Goal: Task Accomplishment & Management: Manage account settings

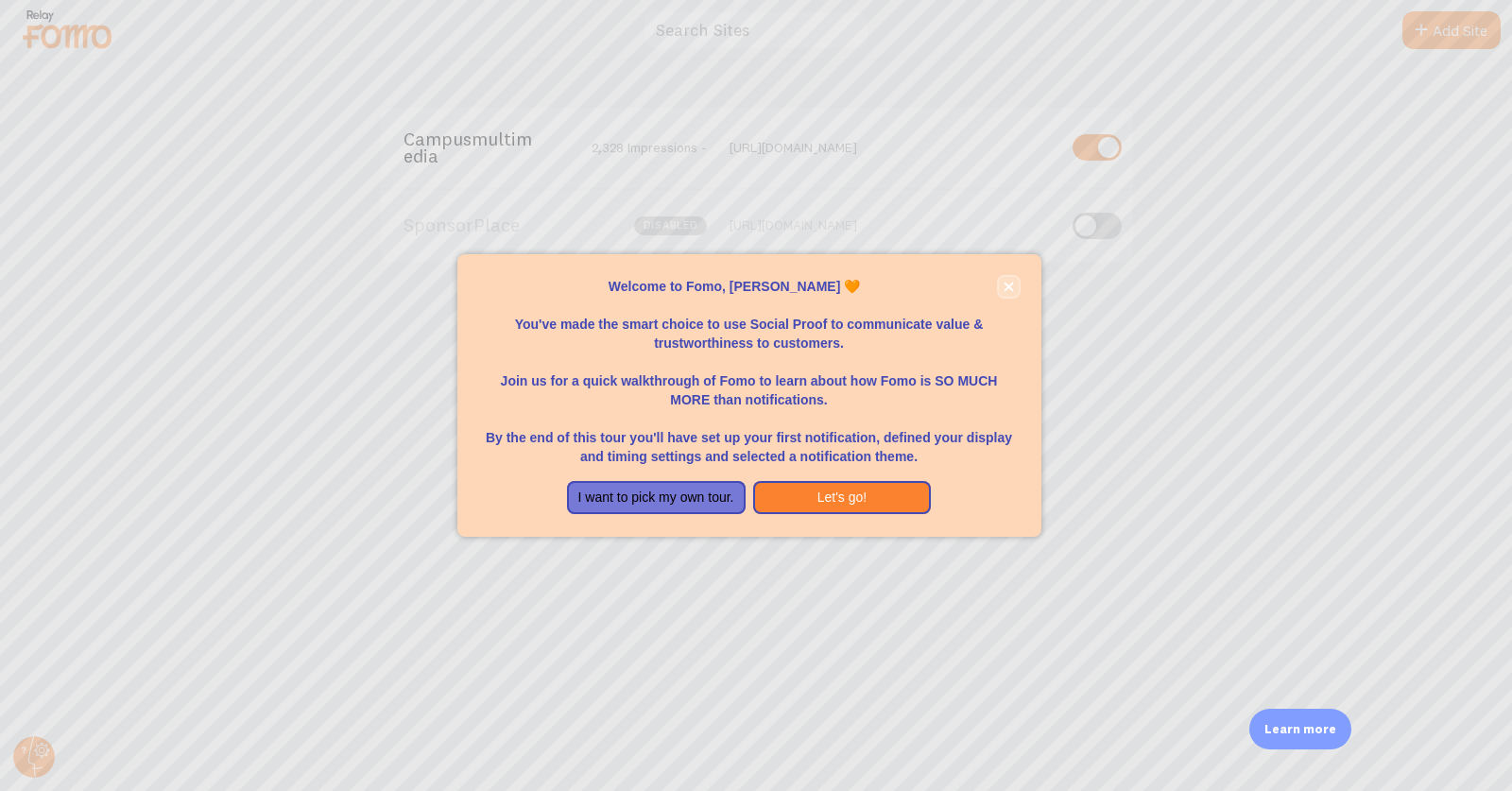
click at [1014, 283] on button "close," at bounding box center [1009, 286] width 20 height 20
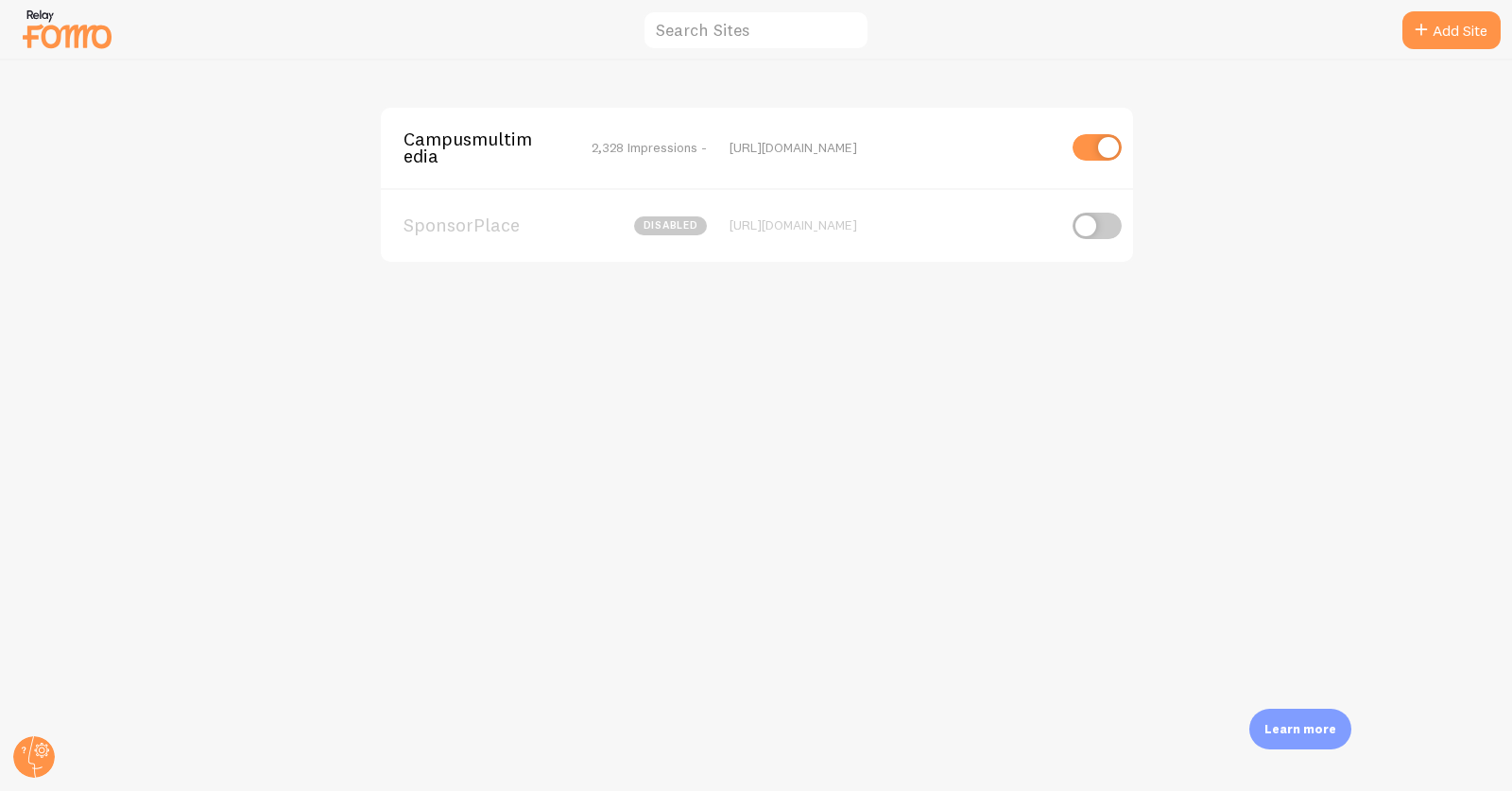
click at [492, 121] on div "Campusmultimedia 2,328 Impressions - [URL][DOMAIN_NAME]" at bounding box center [756, 148] width 752 height 80
click at [482, 142] on span "Campusmultimedia" at bounding box center [480, 148] width 153 height 35
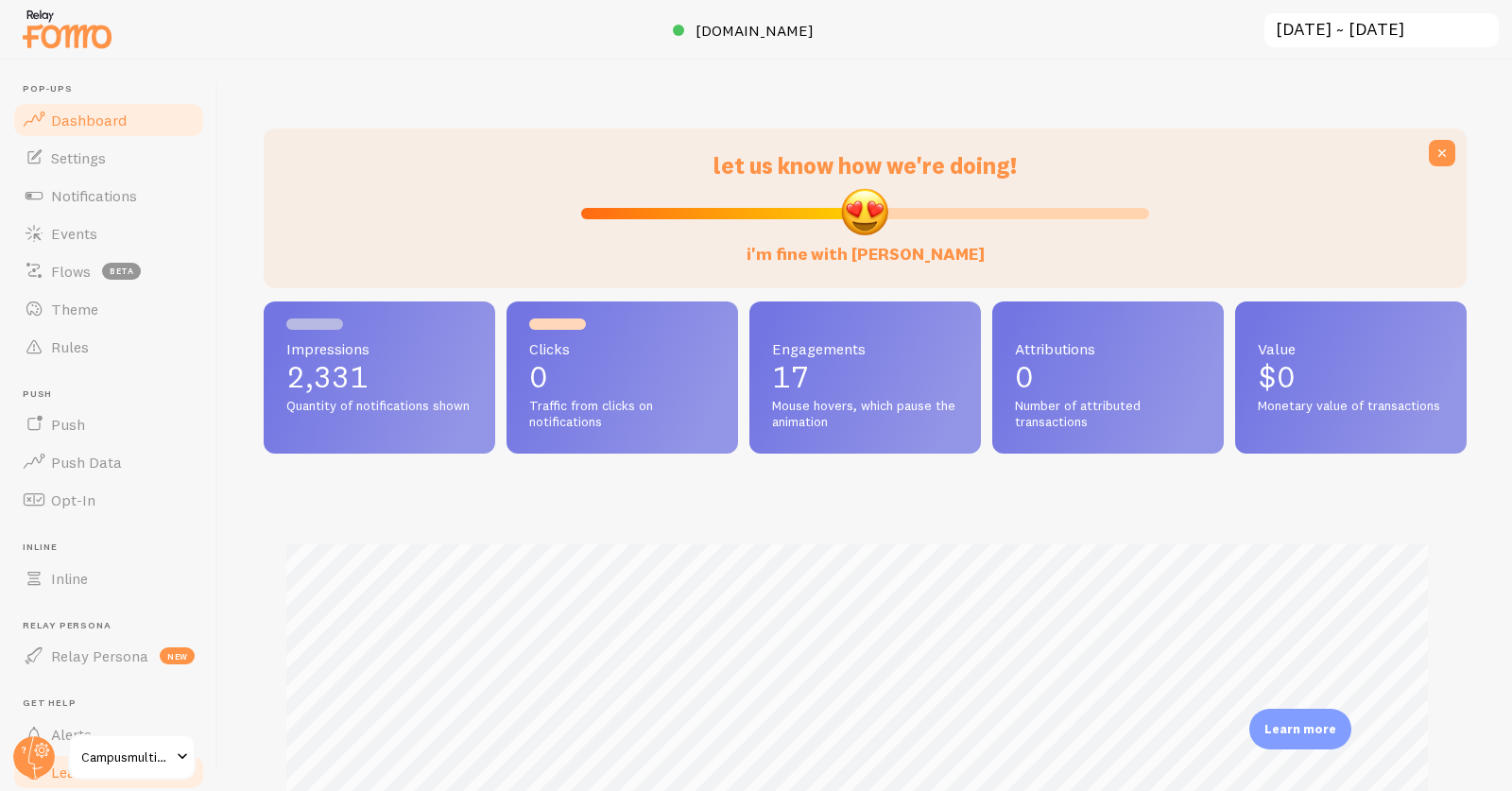
scroll to position [497, 1186]
click at [42, 751] on icon at bounding box center [42, 750] width 7 height 7
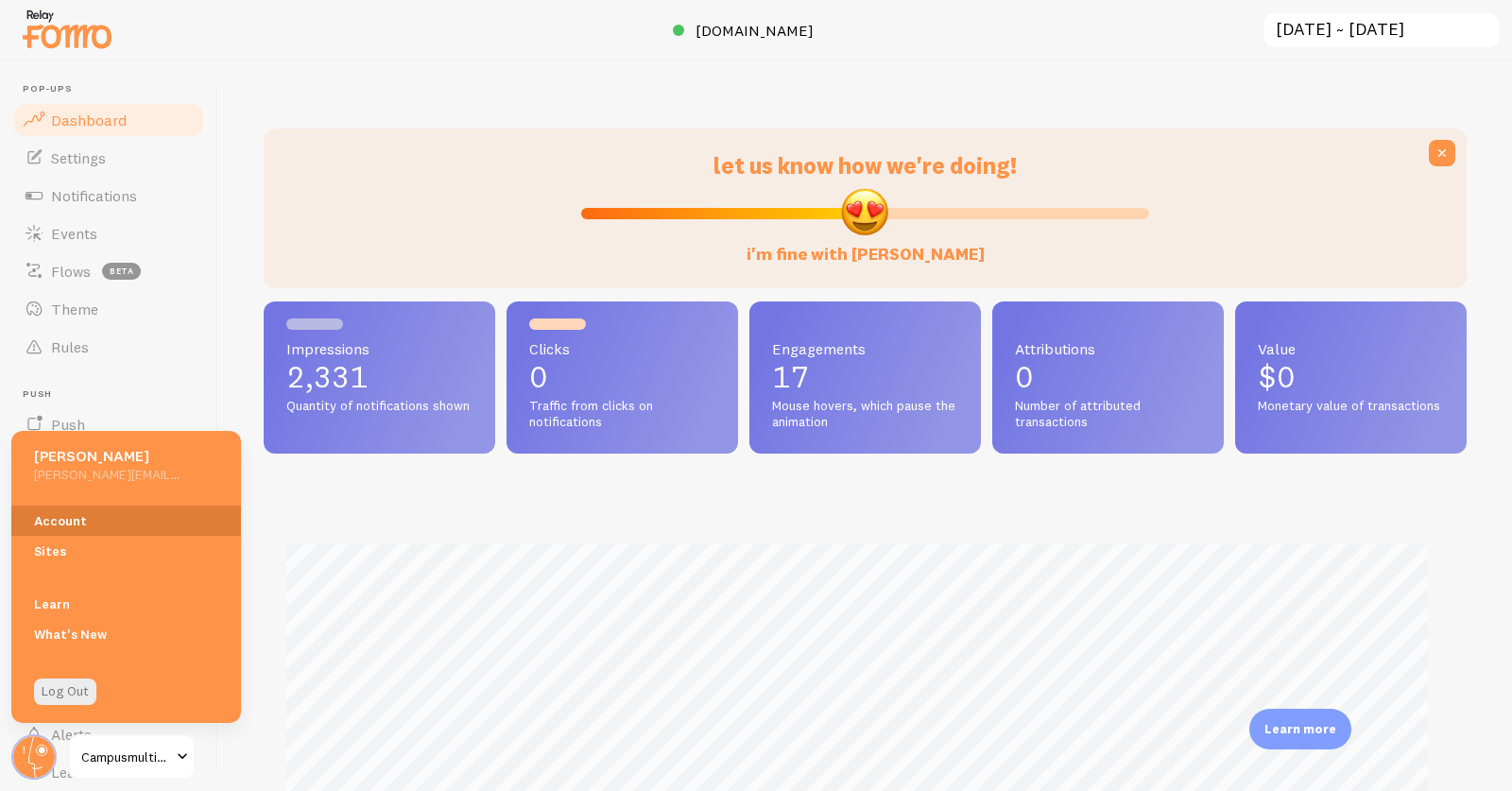
click at [69, 522] on link "Account" at bounding box center [126, 520] width 230 height 31
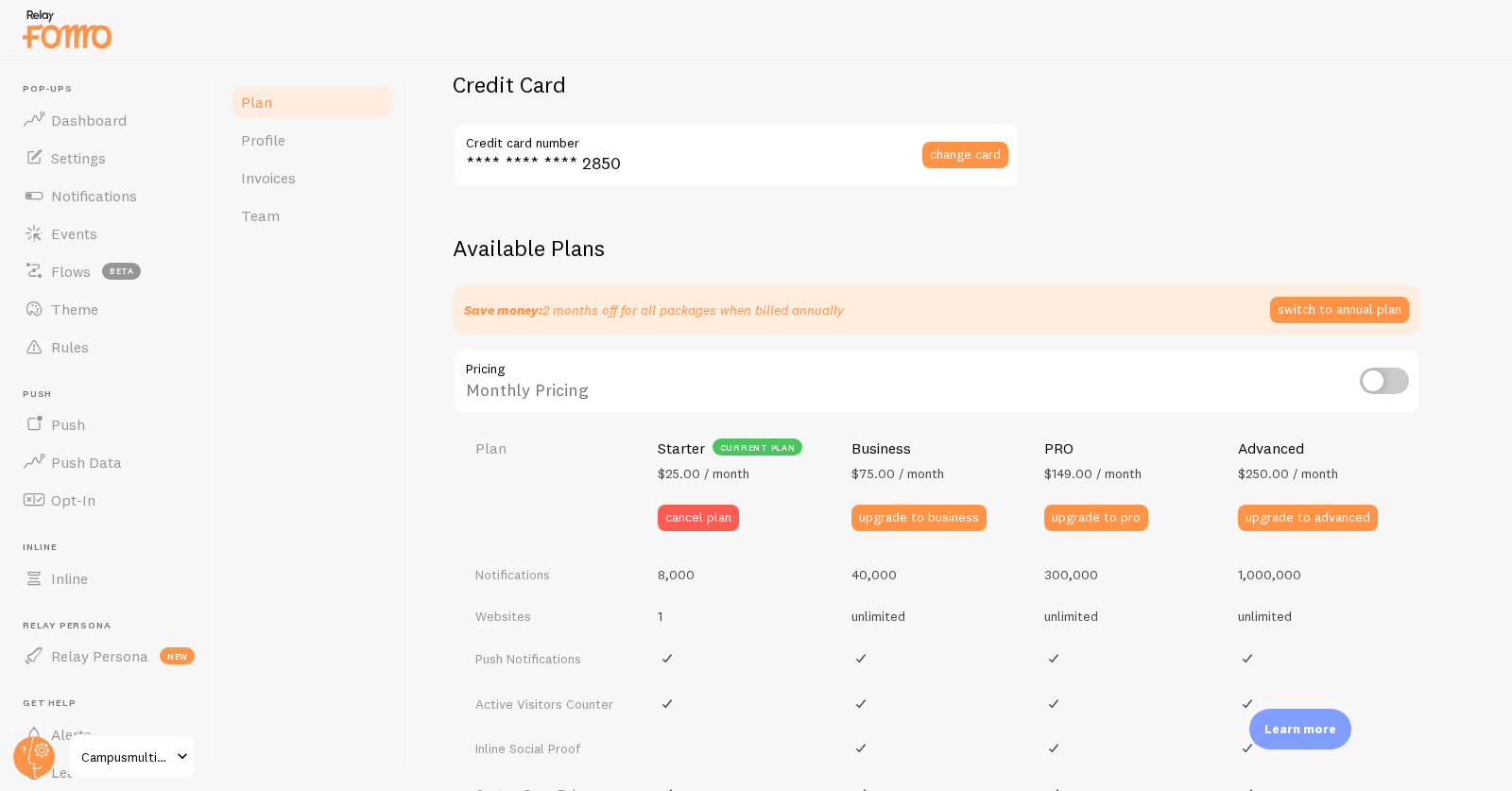
scroll to position [658, 0]
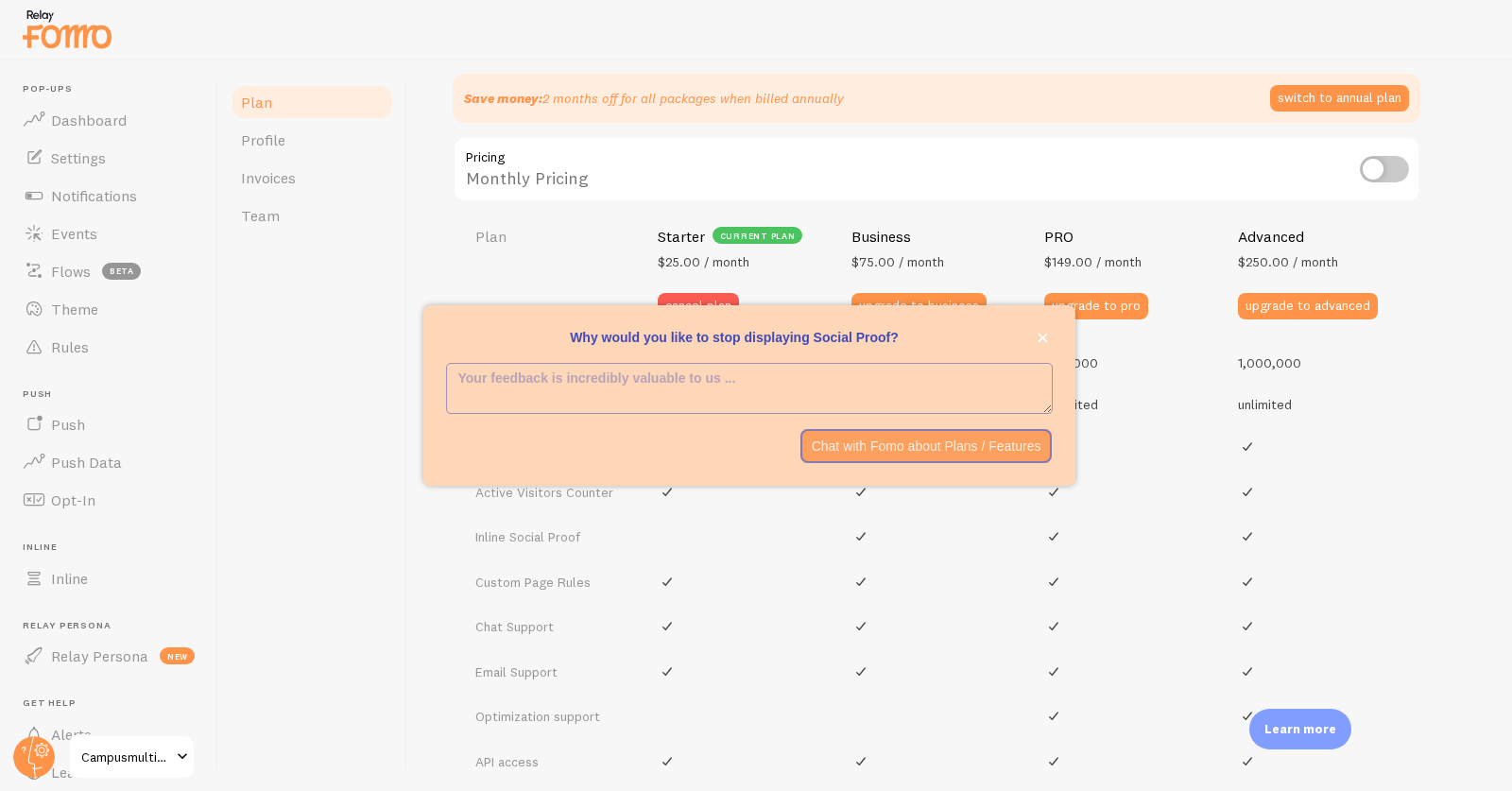
click at [810, 577] on td at bounding box center [743, 583] width 194 height 46
click at [1041, 339] on icon "close," at bounding box center [1042, 339] width 10 height 10
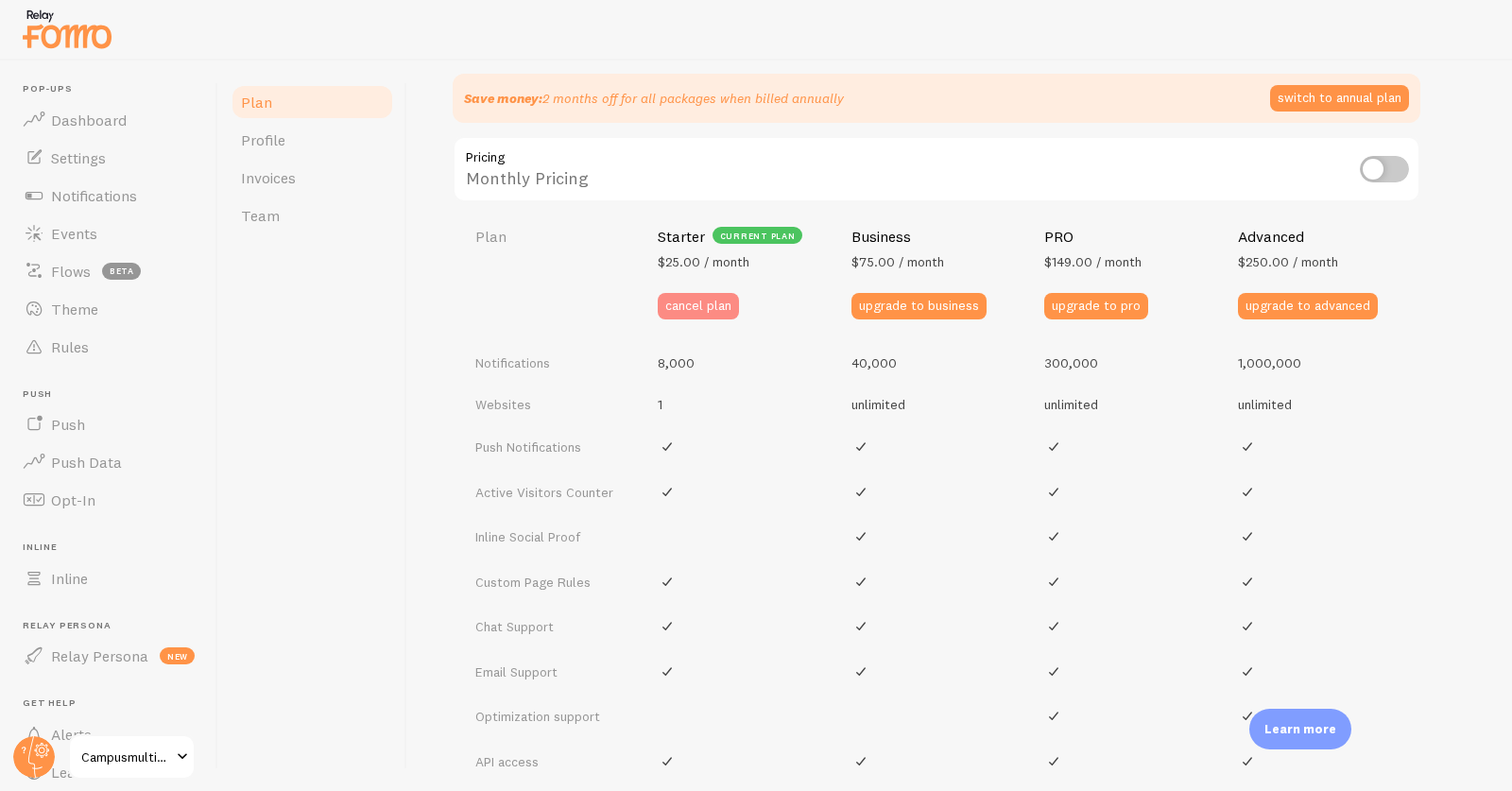
click at [699, 309] on button "cancel plan" at bounding box center [699, 306] width 81 height 27
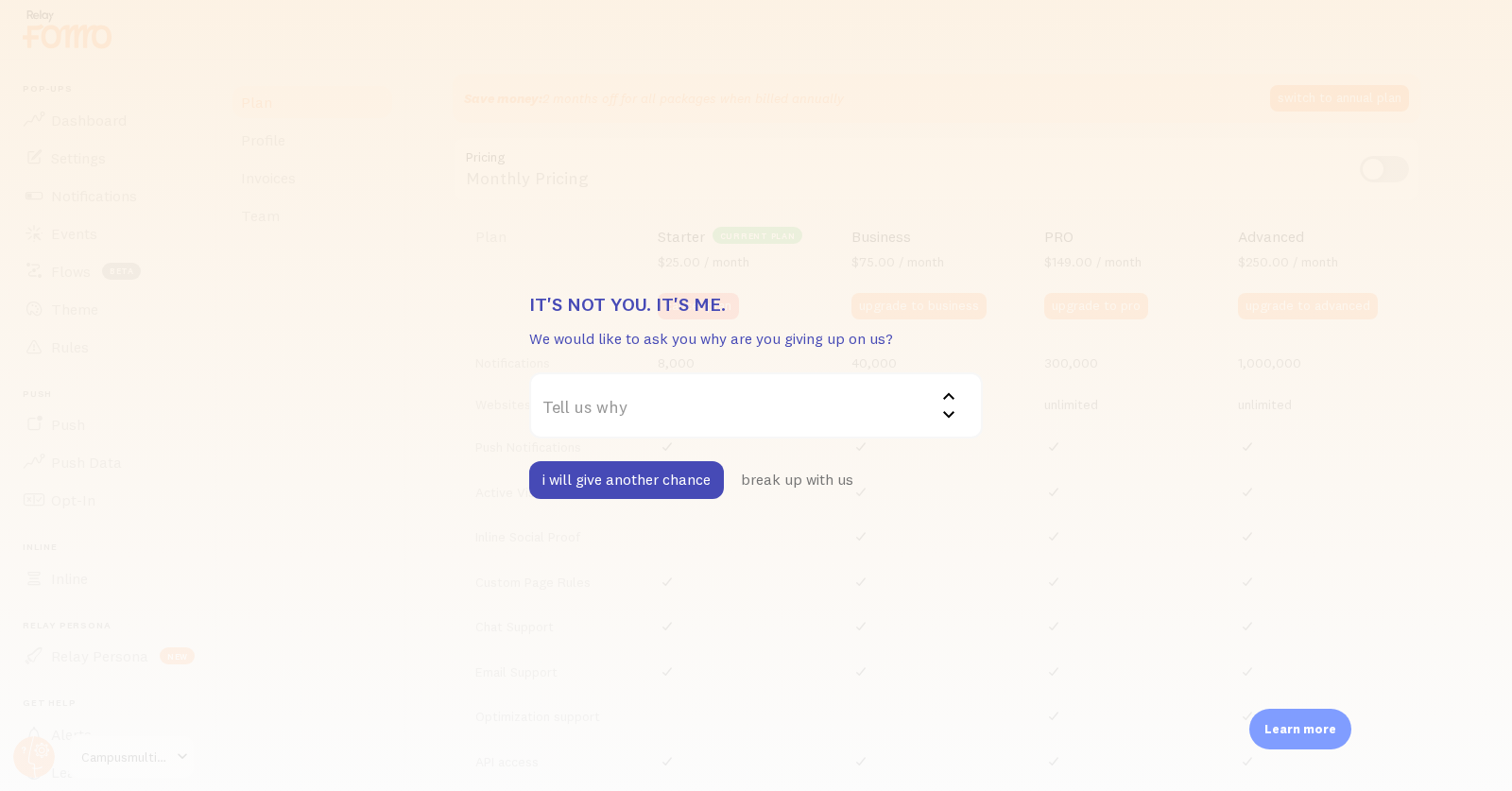
click at [652, 424] on label "Tell us why" at bounding box center [756, 405] width 454 height 66
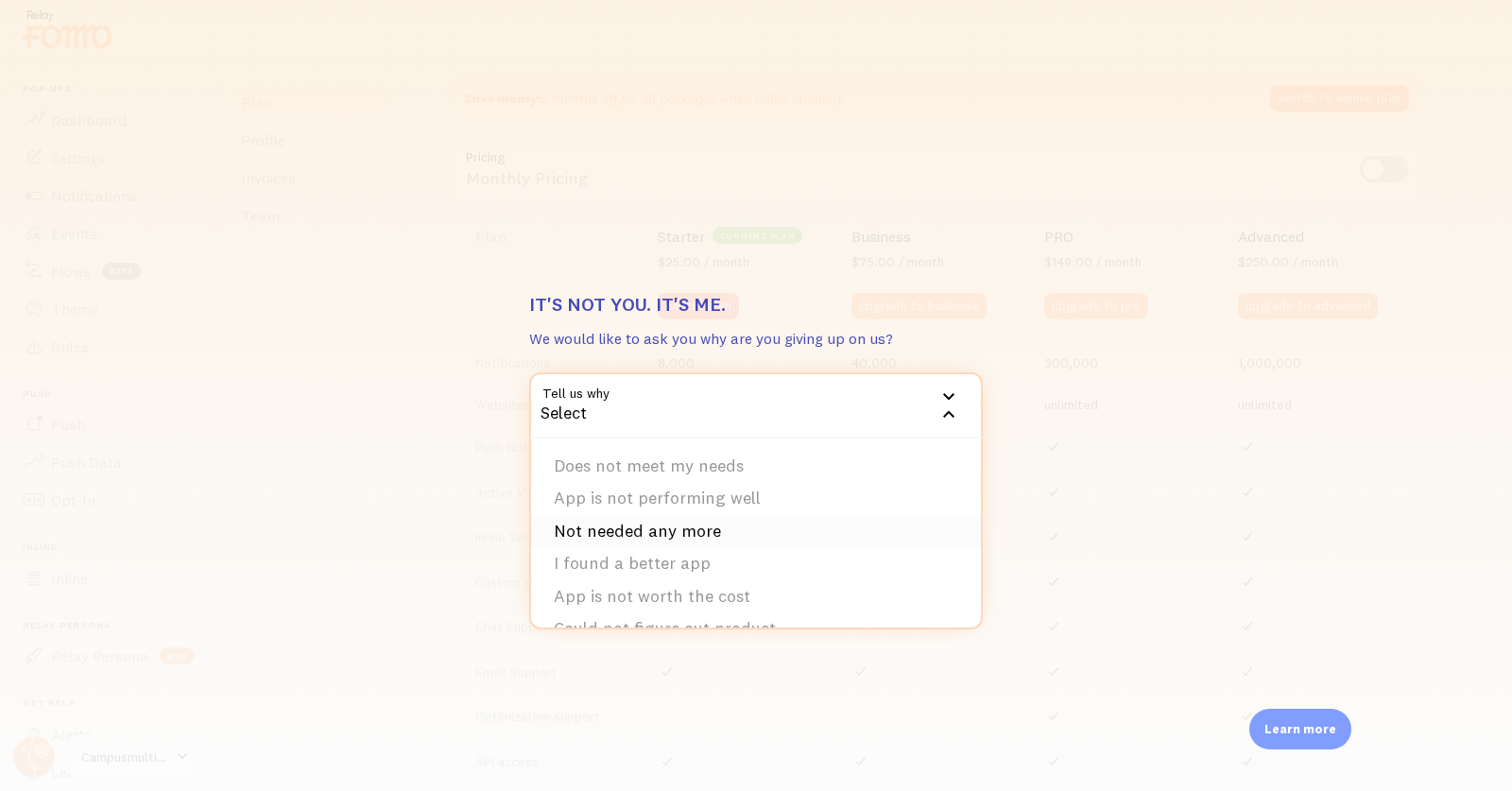
click at [692, 531] on li "Not needed any more" at bounding box center [756, 531] width 450 height 33
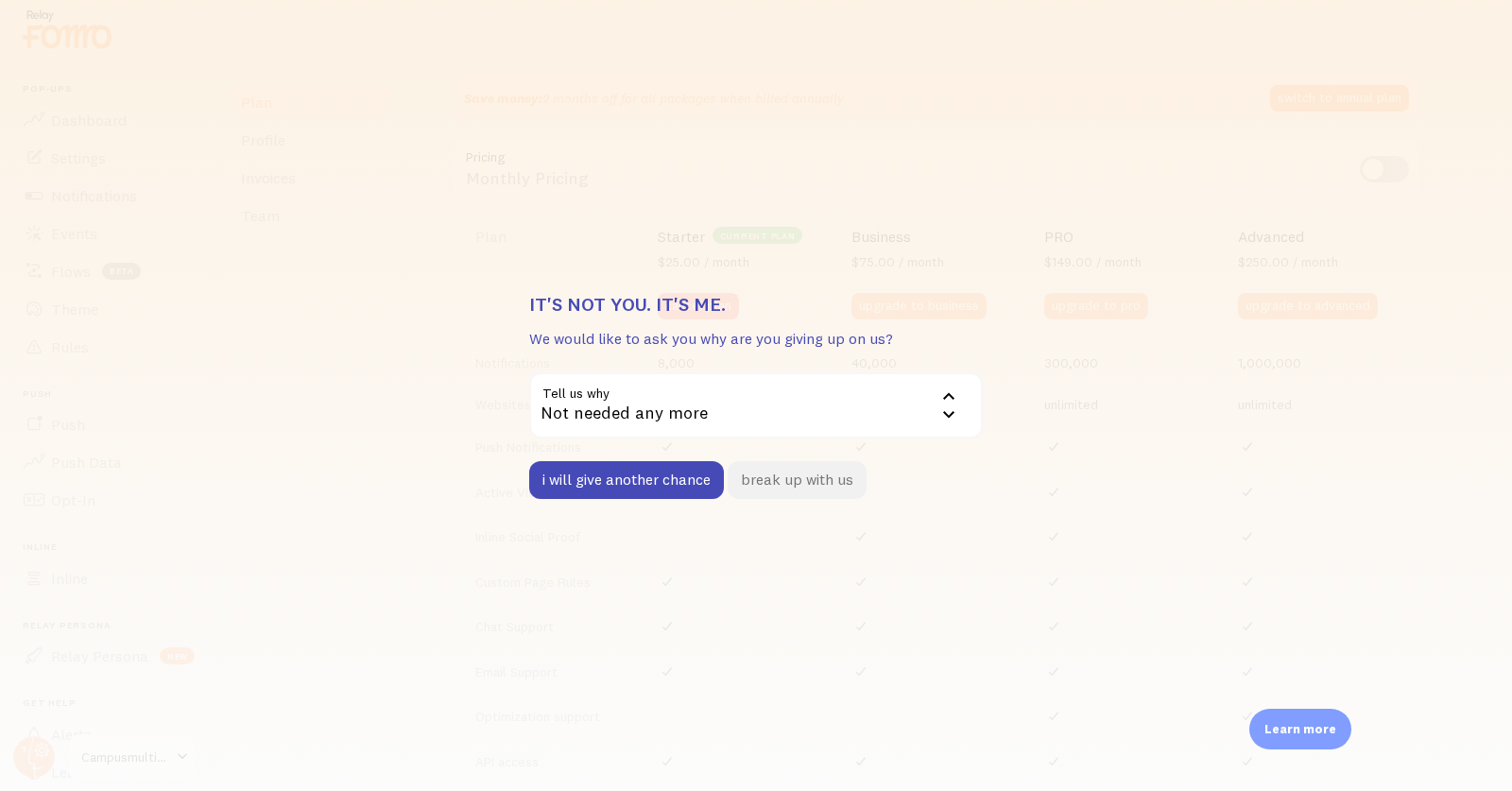
click at [818, 482] on button "break up with us" at bounding box center [797, 480] width 139 height 38
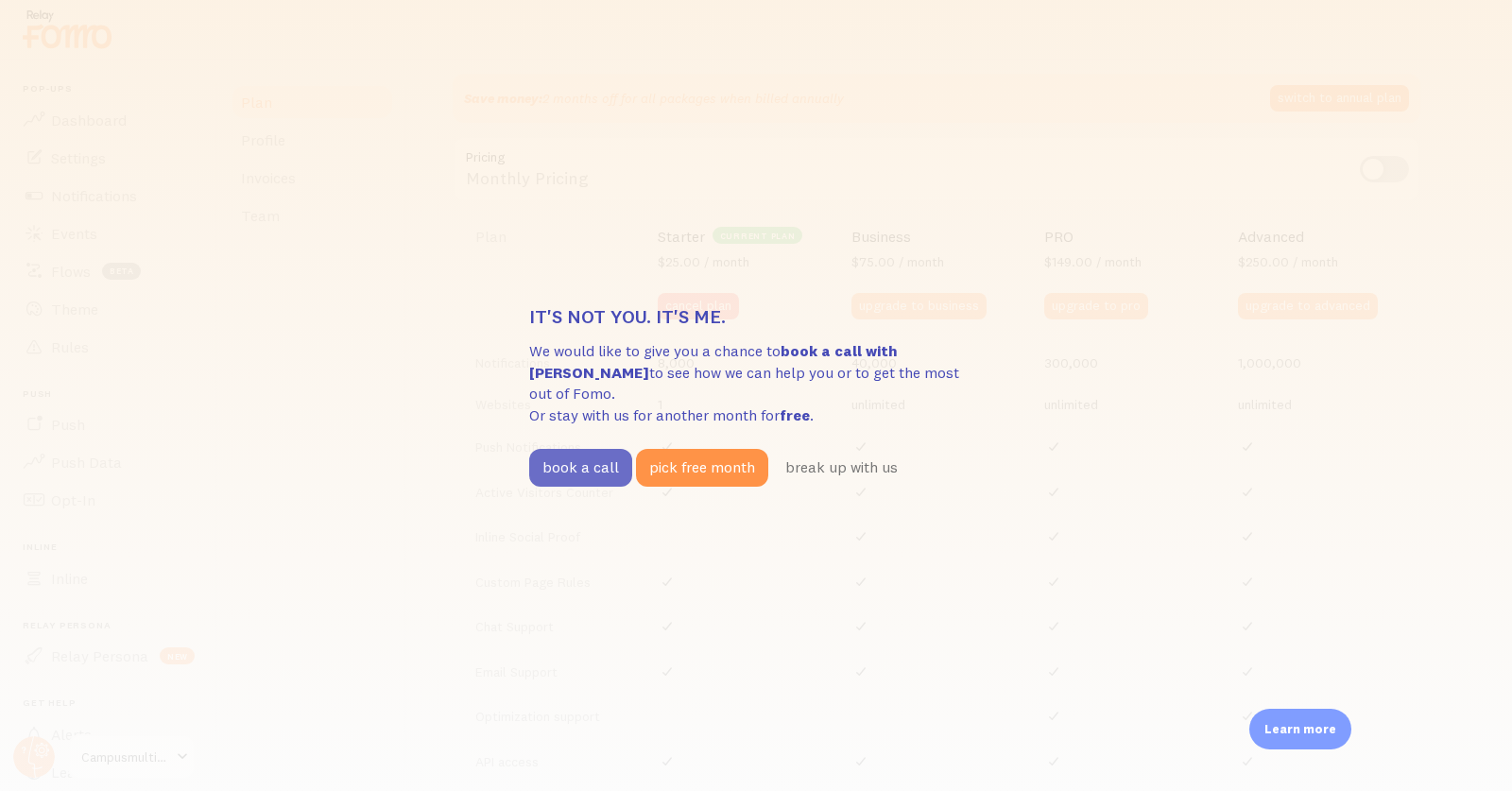
click at [594, 468] on button "book a call" at bounding box center [581, 468] width 103 height 38
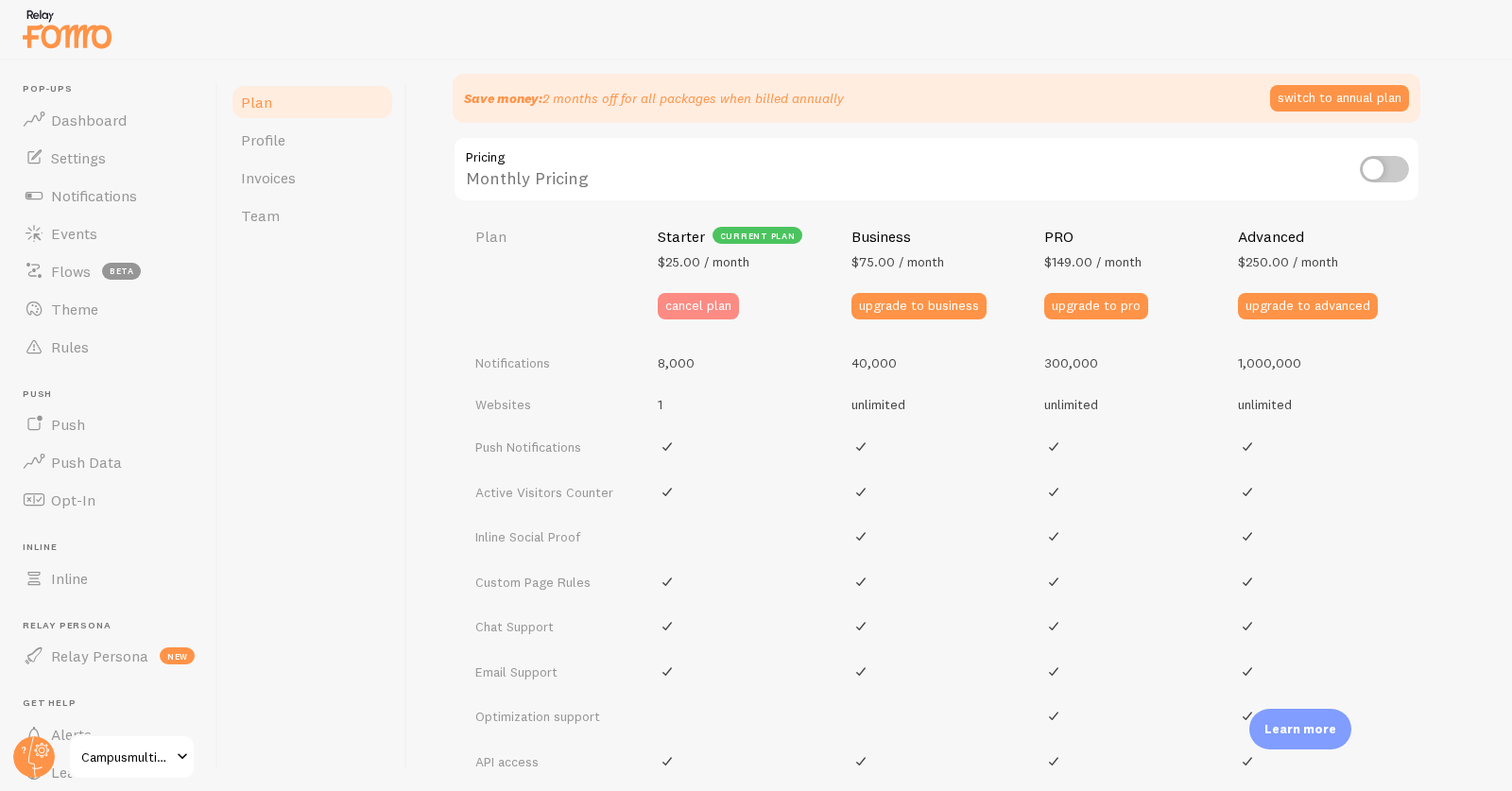
click at [671, 307] on button "cancel plan" at bounding box center [699, 306] width 81 height 27
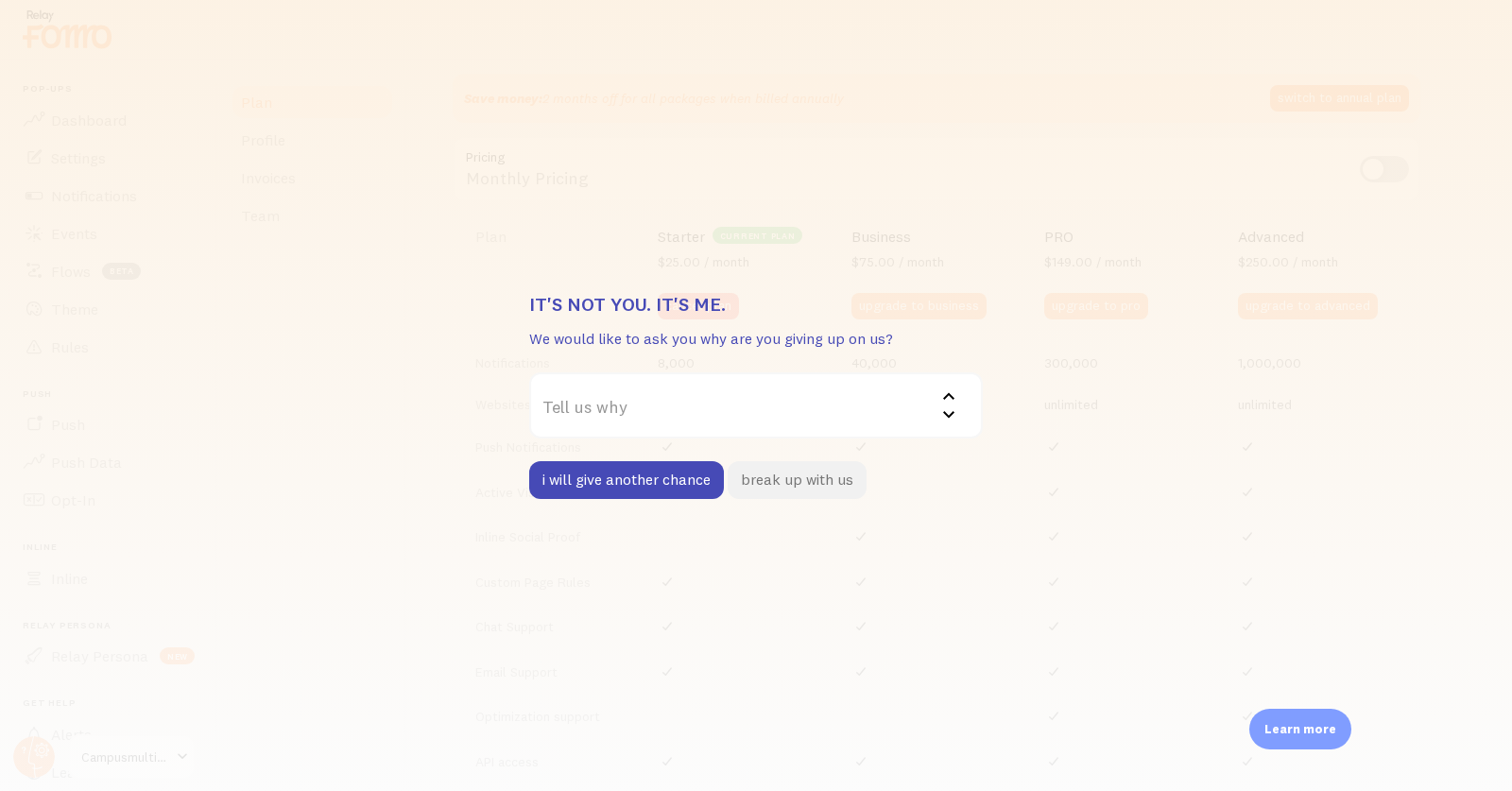
click at [816, 486] on button "break up with us" at bounding box center [797, 480] width 139 height 38
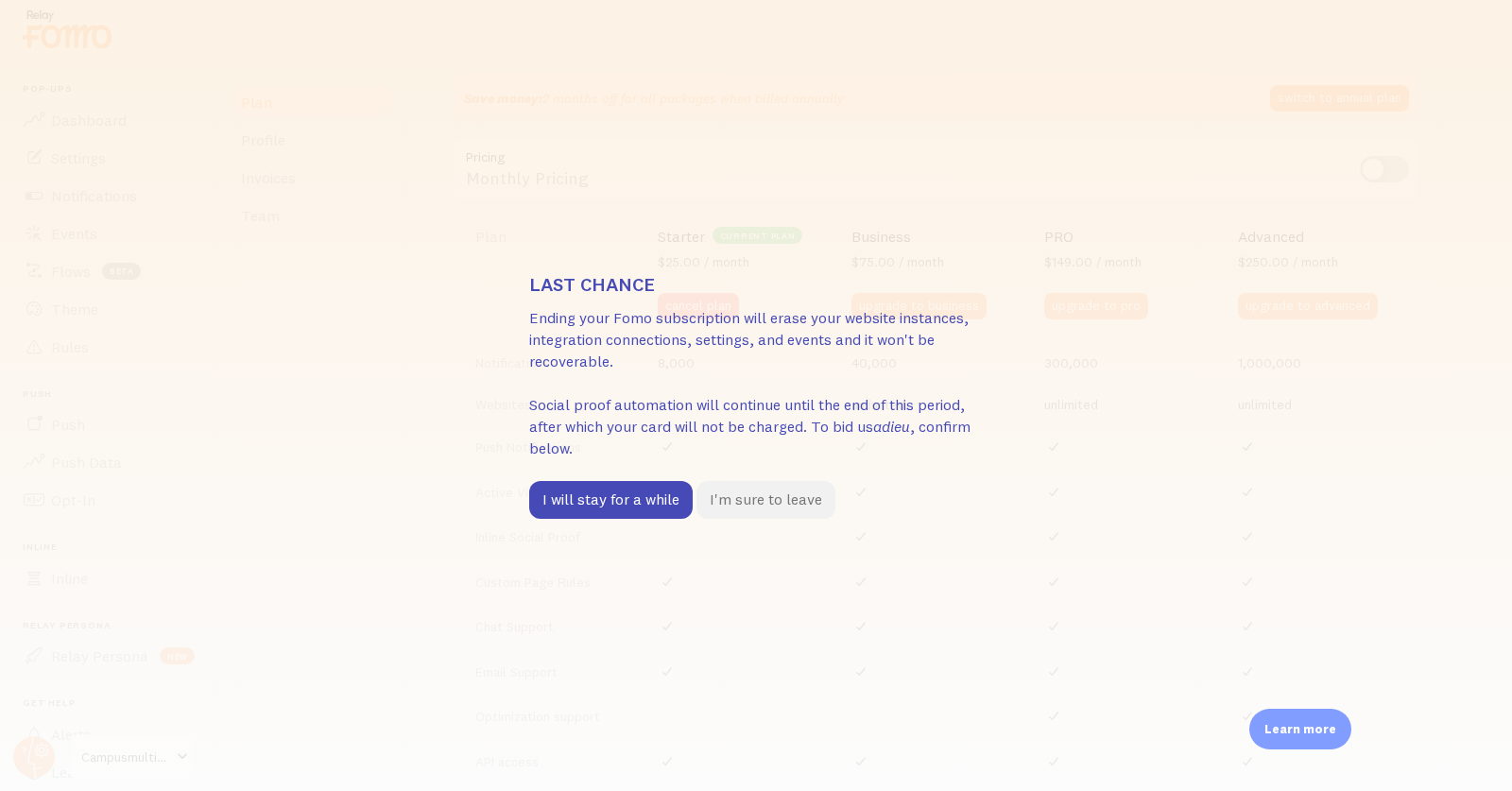
click at [779, 508] on button "I'm sure to leave" at bounding box center [766, 500] width 139 height 38
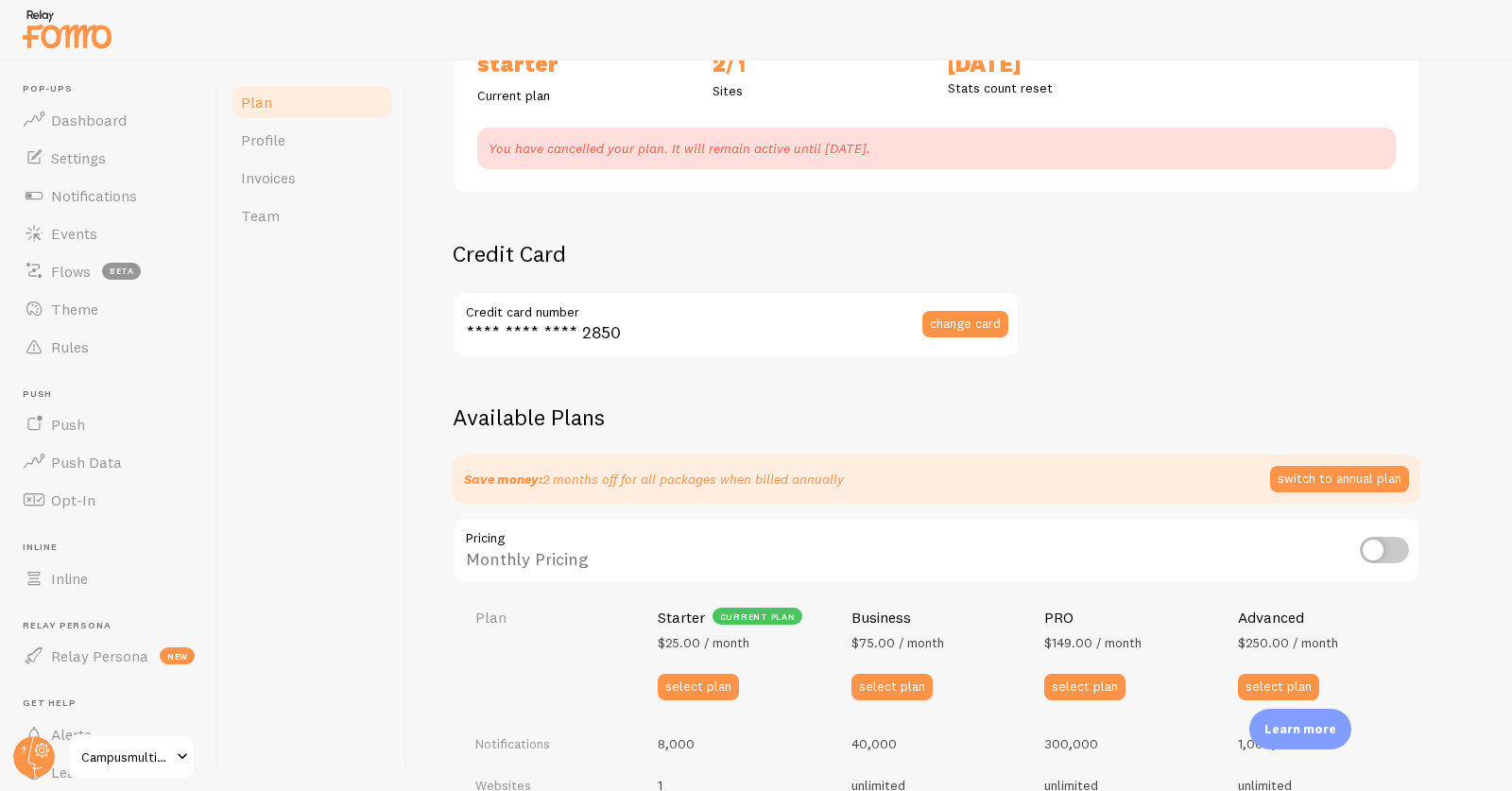
scroll to position [0, 0]
